Goal: Information Seeking & Learning: Learn about a topic

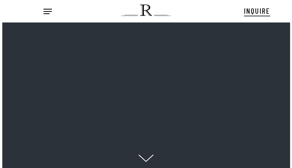
scroll to position [8, 9]
